Goal: Task Accomplishment & Management: Complete application form

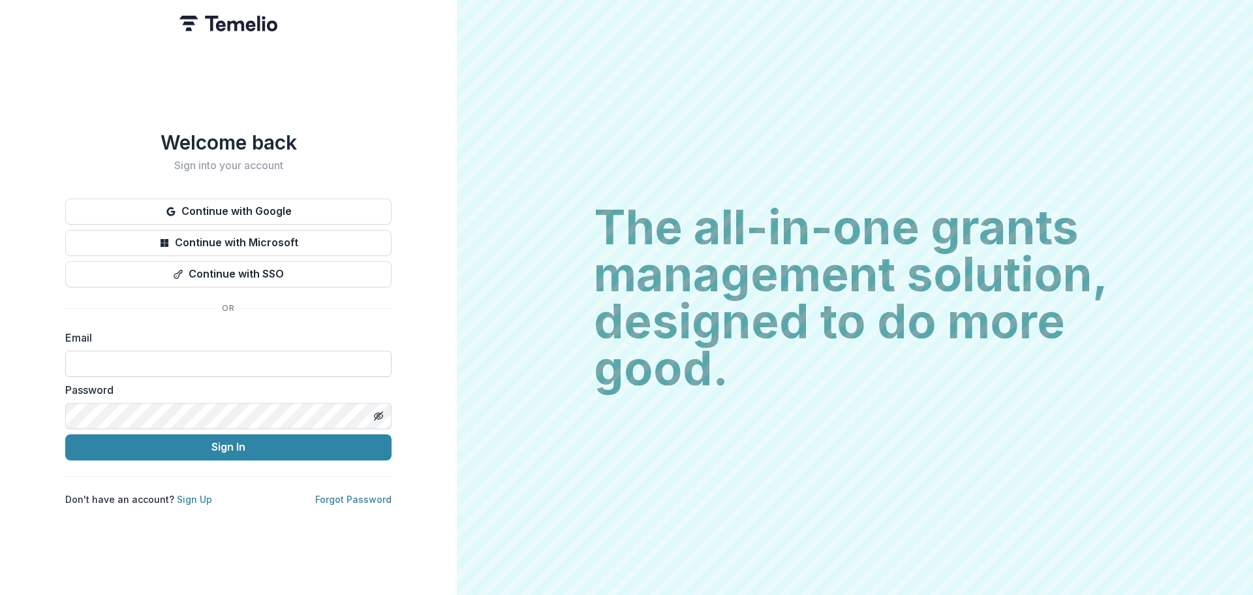
click at [240, 358] on input at bounding box center [228, 364] width 326 height 26
type input "**********"
click at [65, 434] on button "Sign In" at bounding box center [228, 447] width 326 height 26
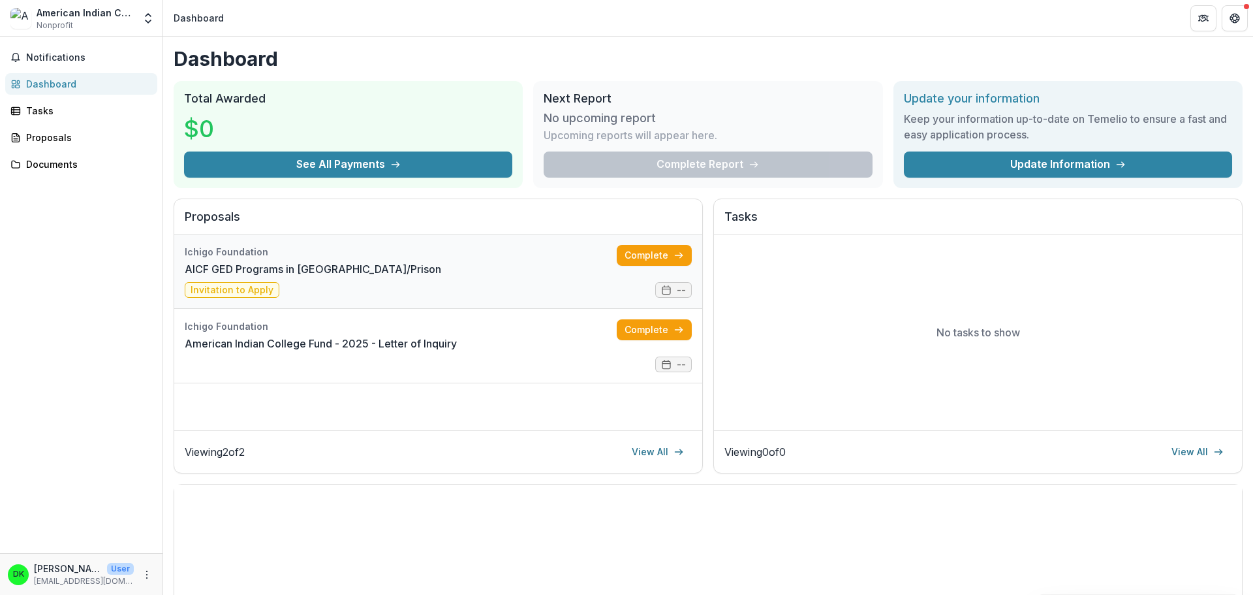
click at [406, 277] on link "AICF GED Programs in [GEOGRAPHIC_DATA]/Prison" at bounding box center [313, 269] width 257 height 16
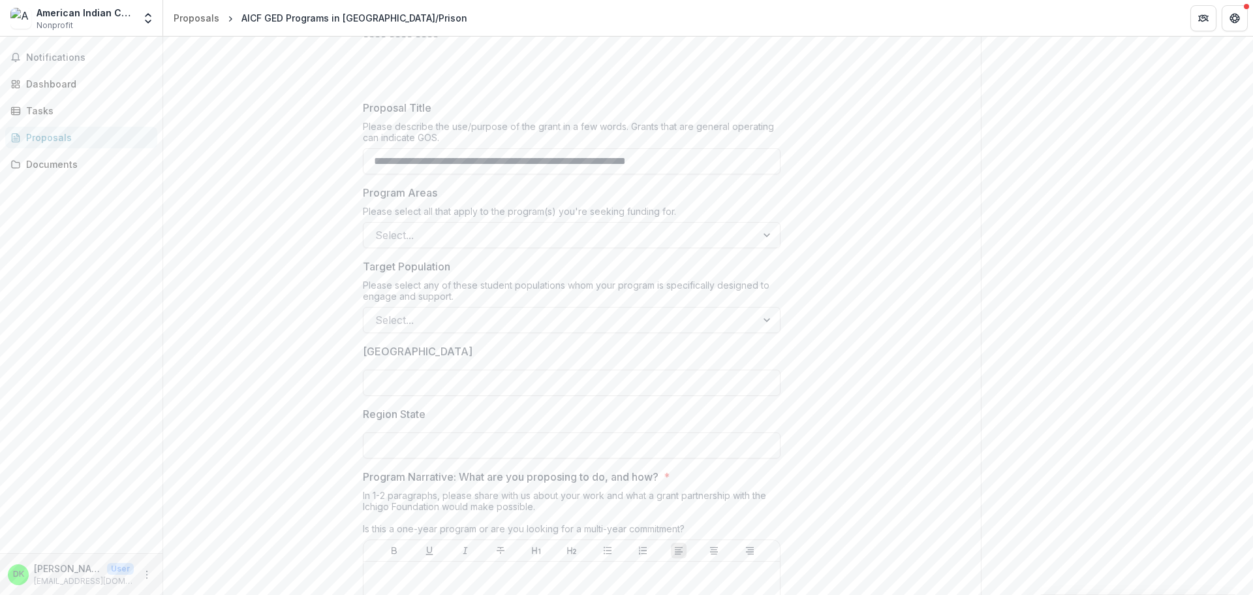
scroll to position [326, 0]
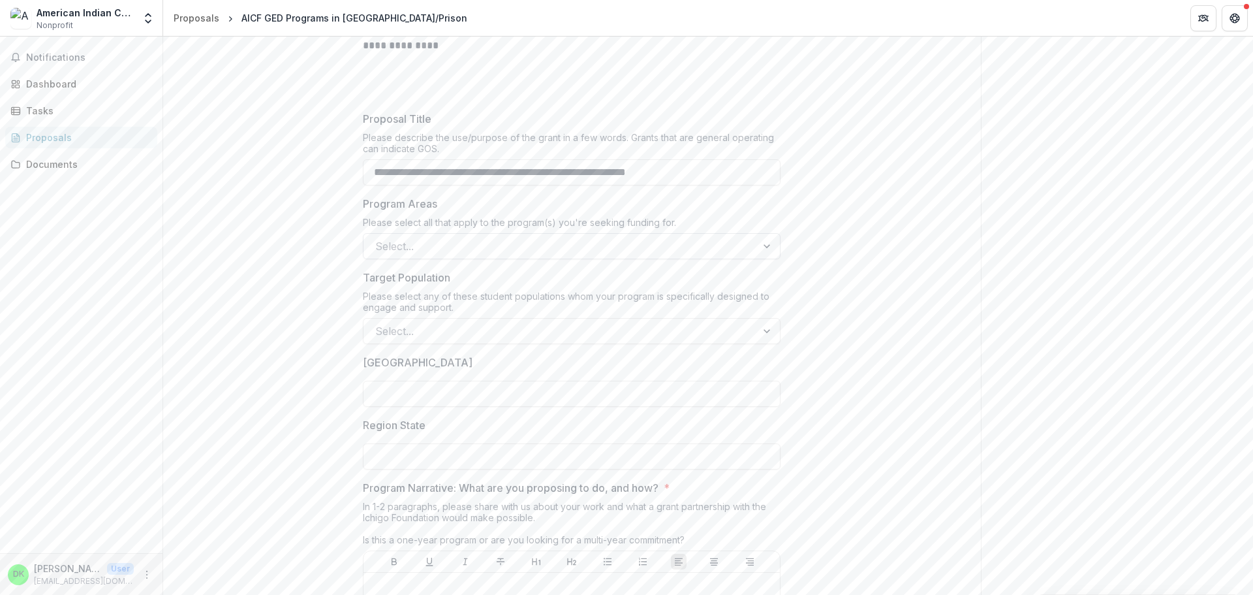
click at [432, 244] on div at bounding box center [560, 246] width 370 height 18
click at [763, 246] on div at bounding box center [769, 246] width 24 height 25
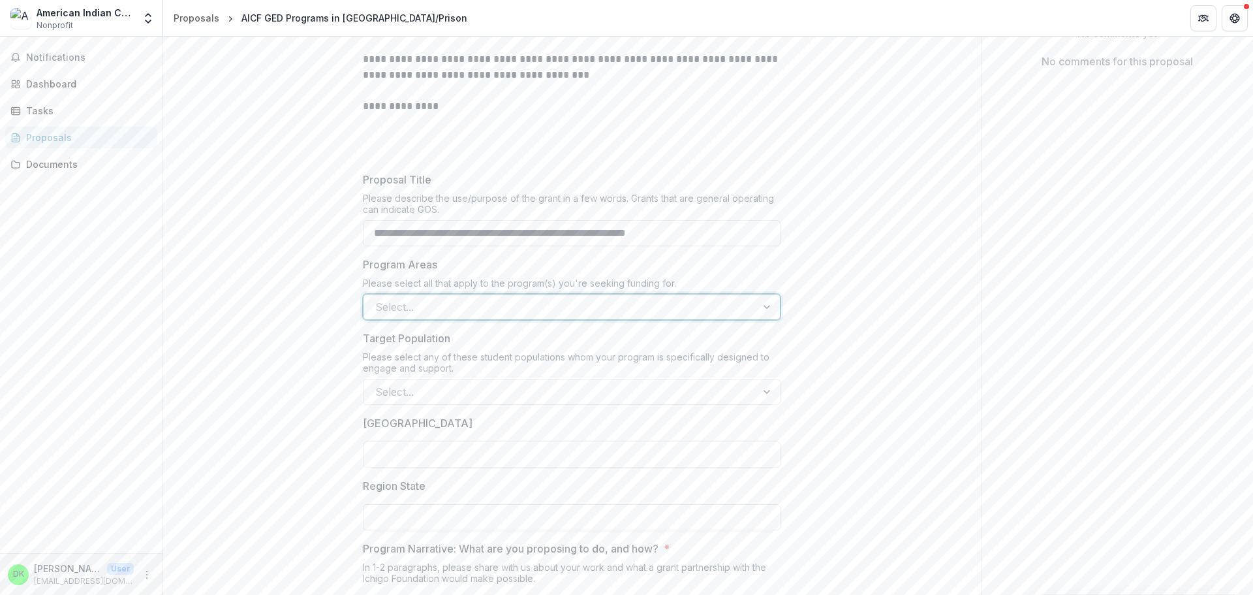
scroll to position [196, 0]
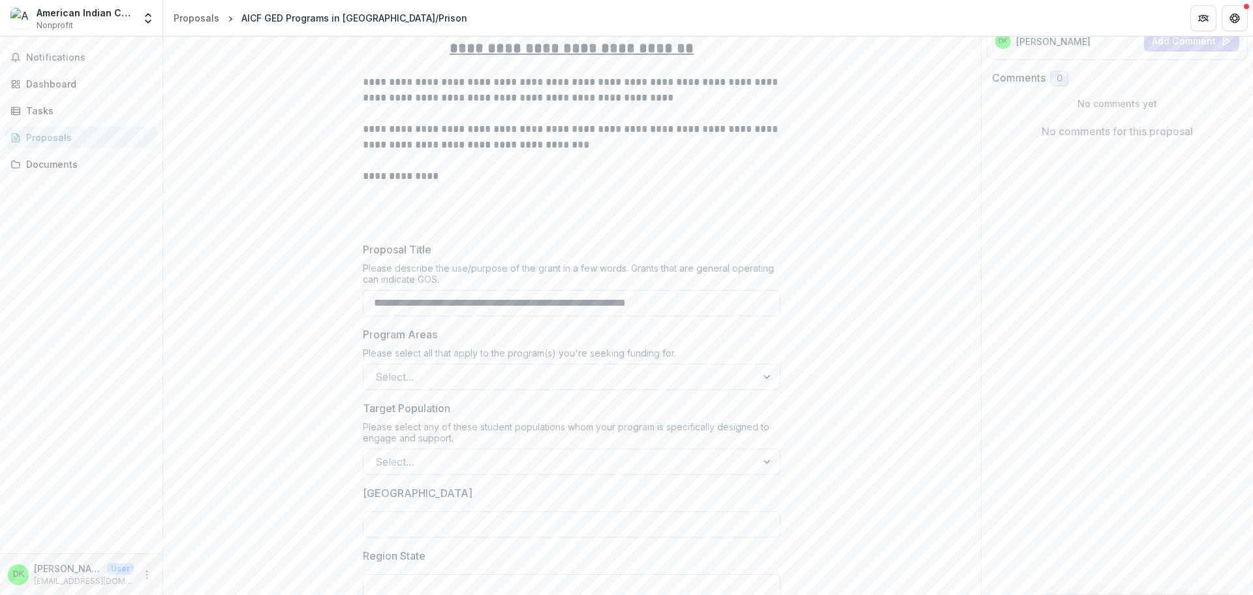
drag, startPoint x: 709, startPoint y: 298, endPoint x: 353, endPoint y: 324, distance: 356.7
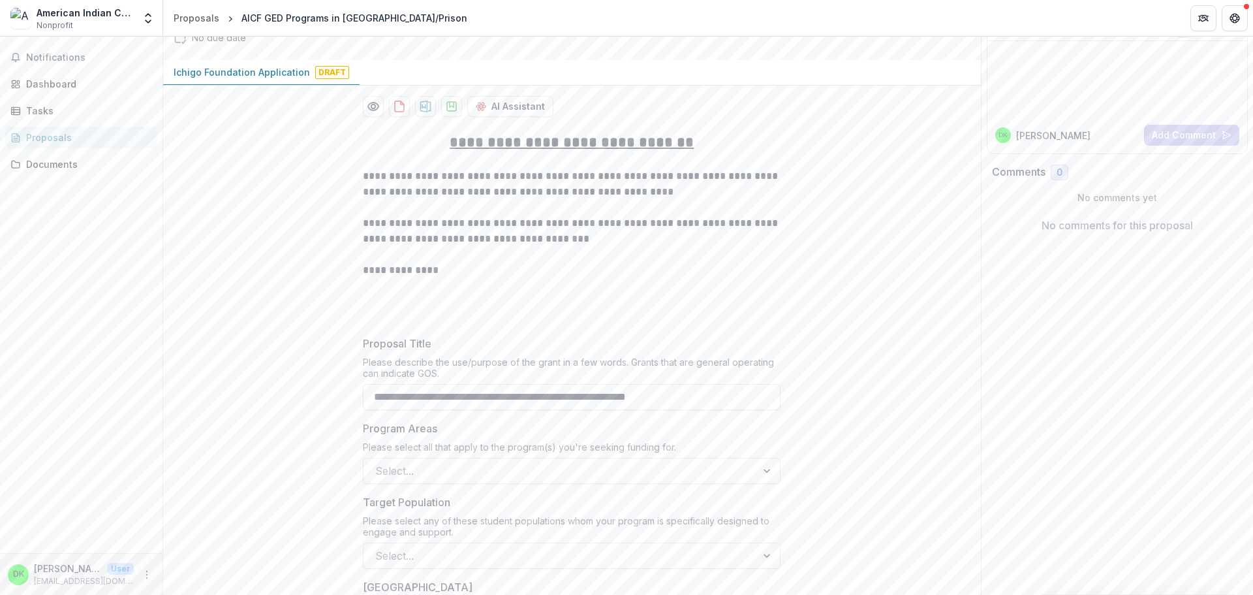
scroll to position [27, 0]
